Goal: Task Accomplishment & Management: Complete application form

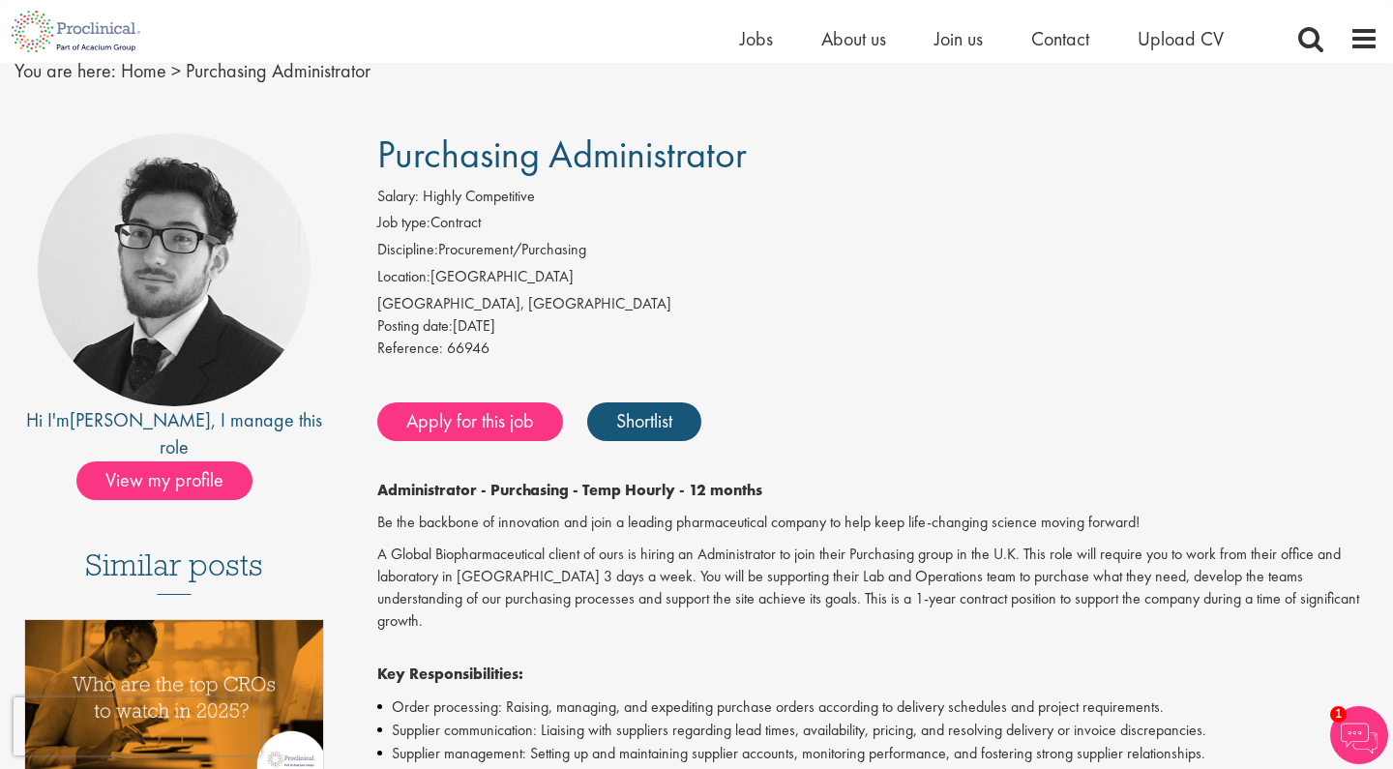
scroll to position [82, 0]
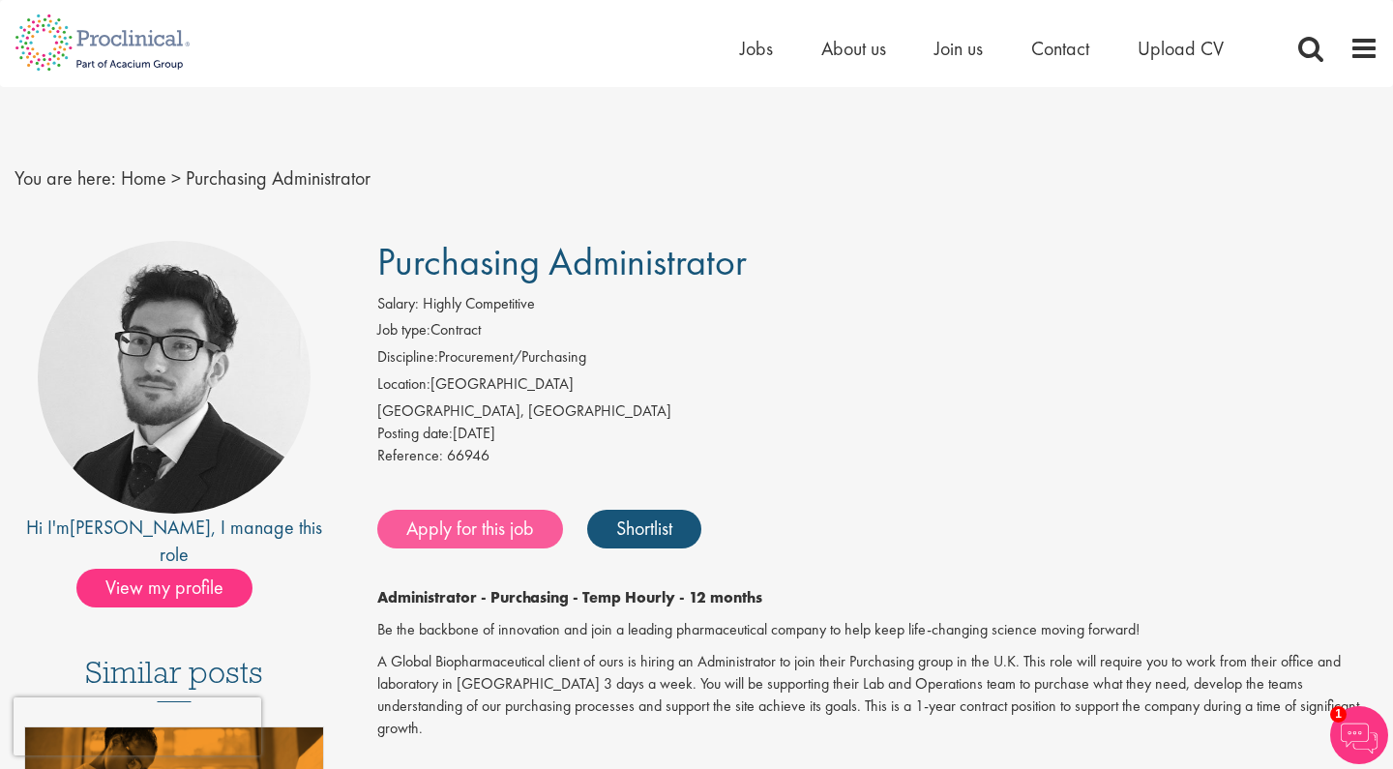
click at [468, 517] on link "Apply for this job" at bounding box center [470, 529] width 186 height 39
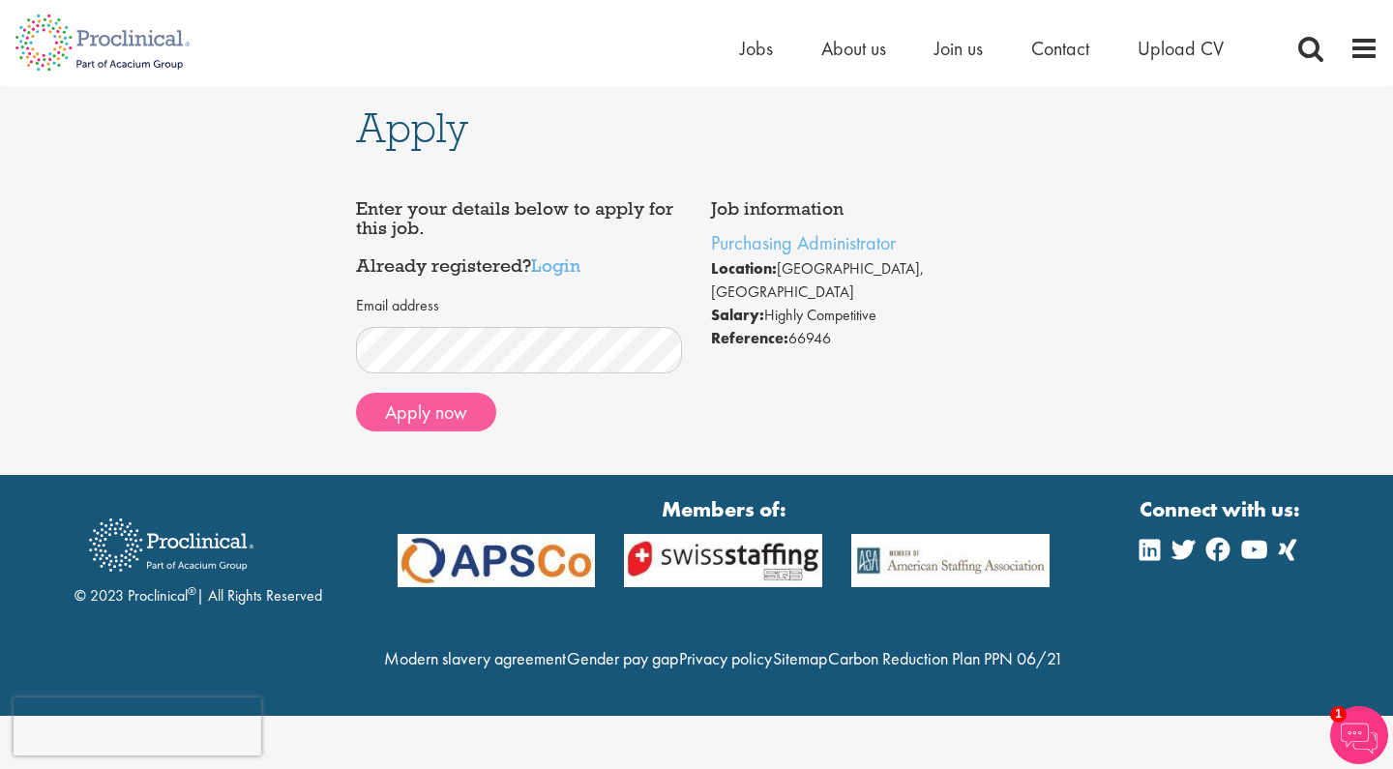
click at [442, 404] on button "Apply now" at bounding box center [426, 412] width 140 height 39
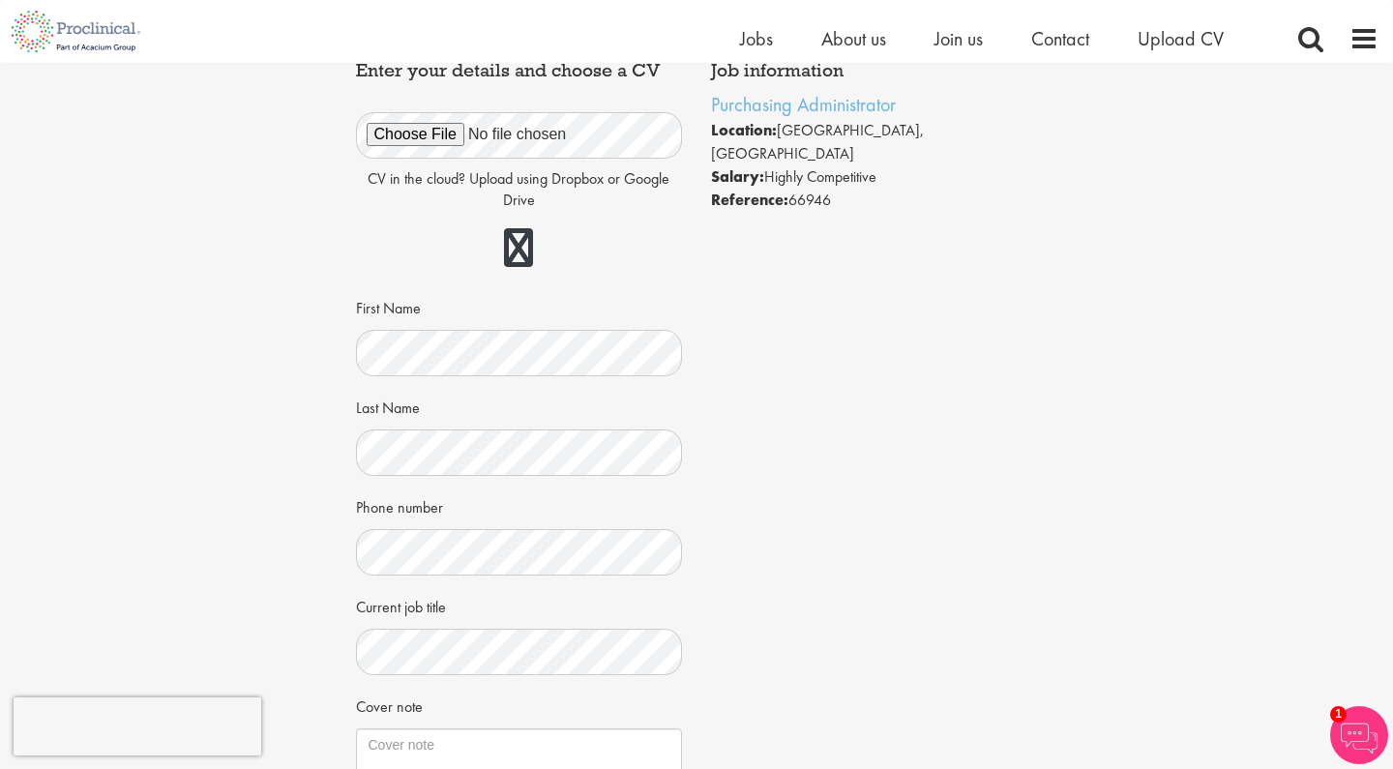
scroll to position [104, 0]
